Goal: Find contact information: Find contact information

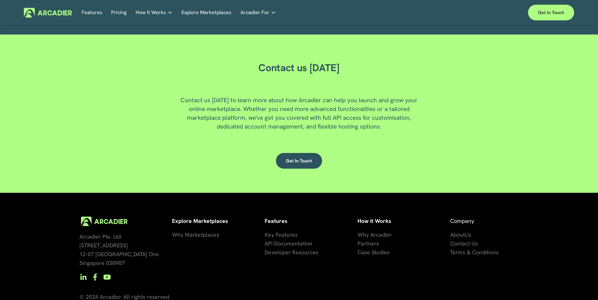
scroll to position [1694, 0]
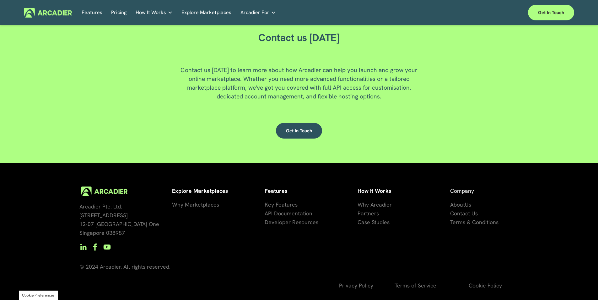
drag, startPoint x: 80, startPoint y: 215, endPoint x: 135, endPoint y: 215, distance: 55.3
click at [135, 215] on p "Arcadier Pte. Ltd. [STREET_ADDRESS]" at bounding box center [122, 220] width 87 height 35
copy span "[STREET_ADDRESS]"
drag, startPoint x: 119, startPoint y: 225, endPoint x: 86, endPoint y: 222, distance: 32.8
click at [119, 224] on span "Arcadier Pte. Ltd. [STREET_ADDRESS]" at bounding box center [119, 220] width 80 height 34
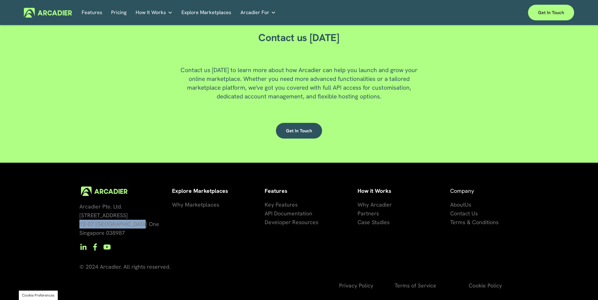
drag, startPoint x: 79, startPoint y: 224, endPoint x: 141, endPoint y: 224, distance: 61.5
click at [141, 224] on p "Arcadier Pte. Ltd. [STREET_ADDRESS]" at bounding box center [122, 220] width 87 height 35
copy span "12-07 [GEOGRAPHIC_DATA] One"
drag, startPoint x: 127, startPoint y: 233, endPoint x: 107, endPoint y: 237, distance: 20.9
click at [107, 237] on p "Arcadier Pte. Ltd. [STREET_ADDRESS]" at bounding box center [122, 220] width 87 height 35
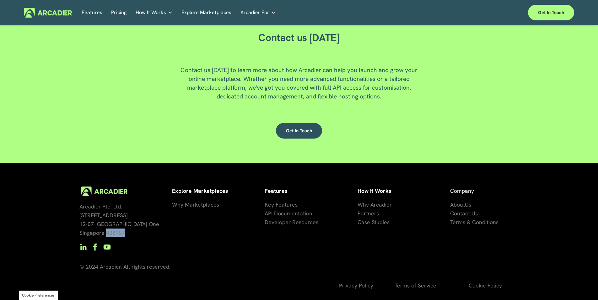
copy span "038987"
